Goal: Use online tool/utility: Utilize a website feature to perform a specific function

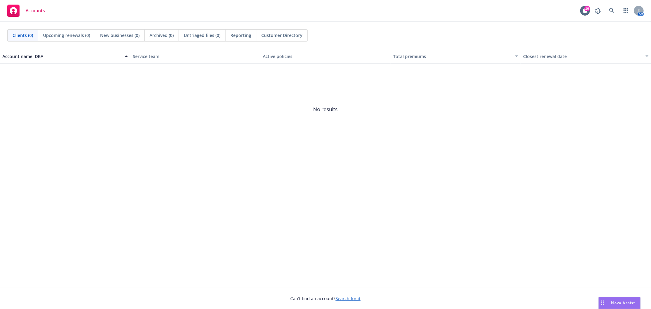
click at [609, 300] on div "Nova Assist" at bounding box center [623, 302] width 34 height 5
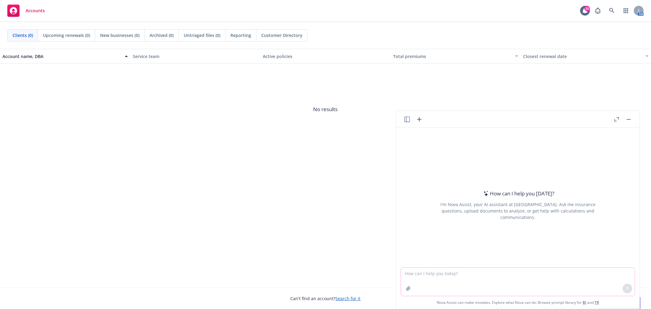
click at [470, 287] on textarea at bounding box center [518, 282] width 234 height 28
paste textarea "Loremipsu: 3. Dolorsi ametc ad elit seddo eiusmodt inci utlab et do magnaali en…"
type textarea "Lor ips dolo sit ametcon adi el seddo eiusmodte inc utl etdo magnaali enim a mi…"
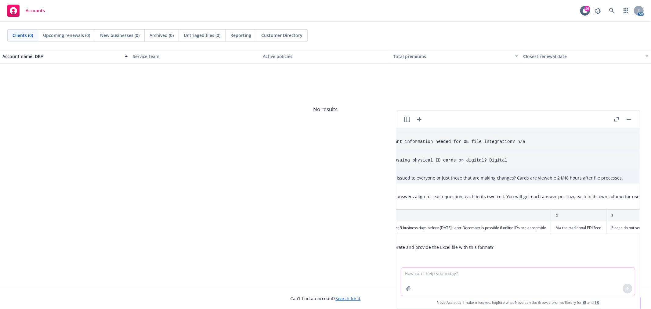
scroll to position [298, 1465]
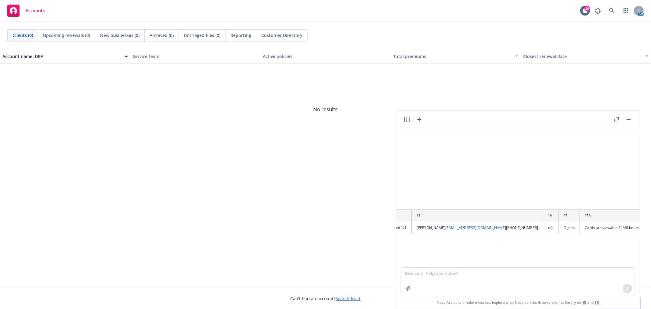
click at [616, 120] on icon "button" at bounding box center [616, 119] width 5 height 4
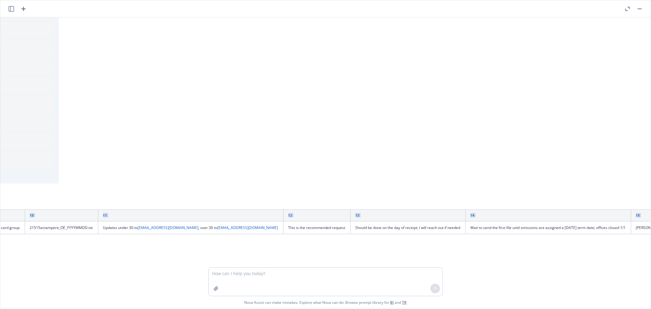
scroll to position [188, 1252]
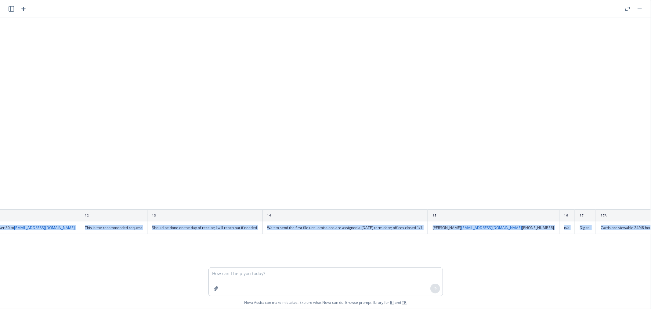
drag, startPoint x: 214, startPoint y: 221, endPoint x: 640, endPoint y: 238, distance: 426.8
click at [640, 238] on div "Can you pull the answers out of these questions and put each response into a ex…" at bounding box center [325, 142] width 650 height 250
copy div "I recommend allowing at least 5 business days before [DATE]; later December is …"
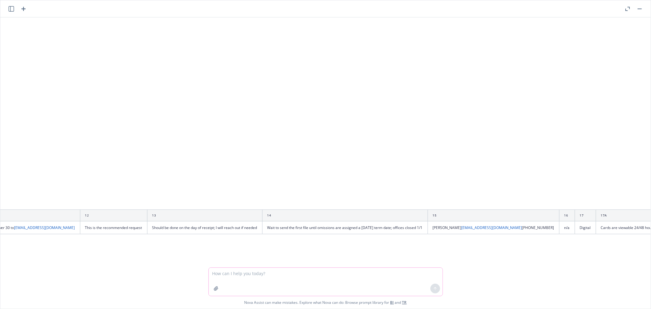
click at [309, 278] on textarea at bounding box center [326, 282] width 234 height 28
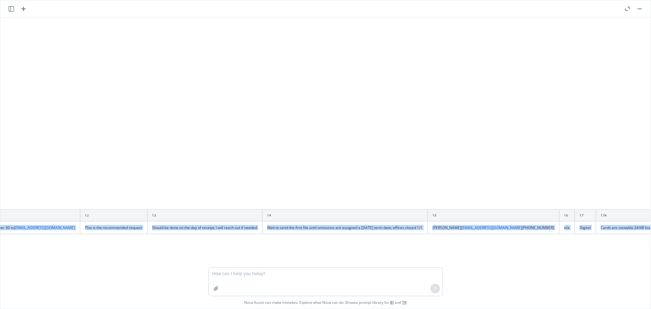
drag, startPoint x: 191, startPoint y: 222, endPoint x: 626, endPoint y: 222, distance: 434.4
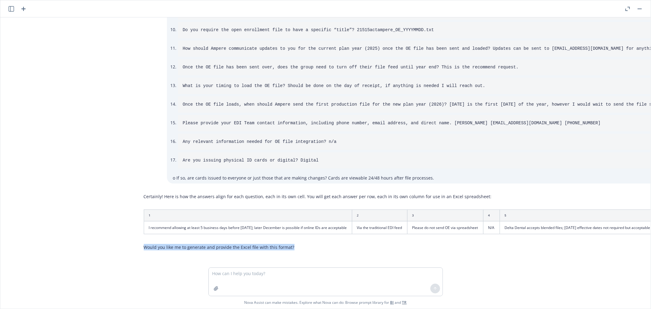
scroll to position [188, 29]
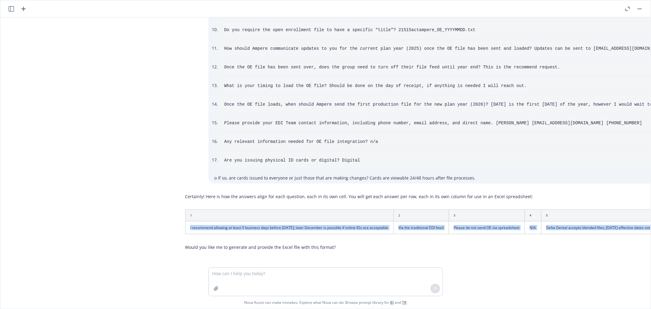
drag, startPoint x: 633, startPoint y: 223, endPoint x: 185, endPoint y: 223, distance: 448.1
copy tr "I recommend allowing at least 5 business days before [DATE]; later December is …"
